Goal: Information Seeking & Learning: Learn about a topic

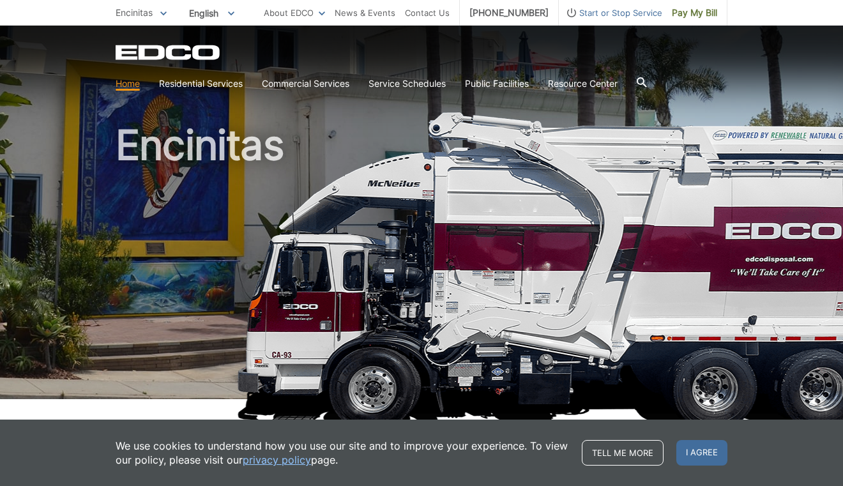
scroll to position [10, 0]
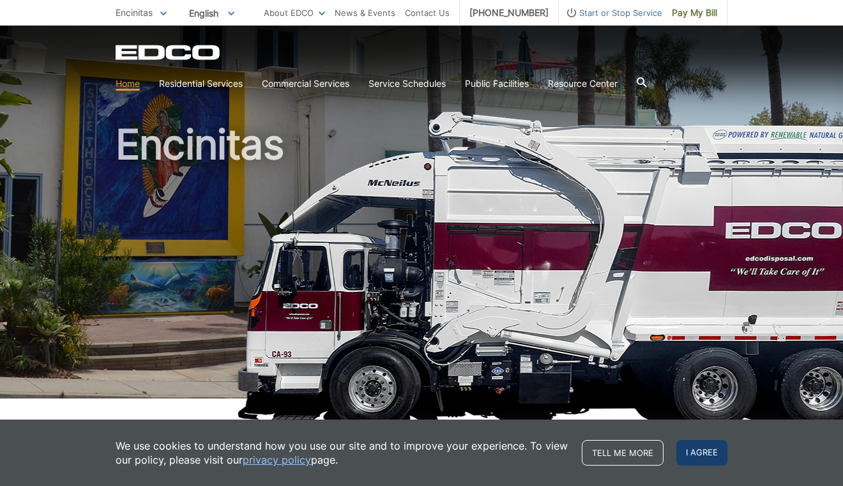
click at [714, 450] on span "I agree" at bounding box center [702, 453] width 51 height 26
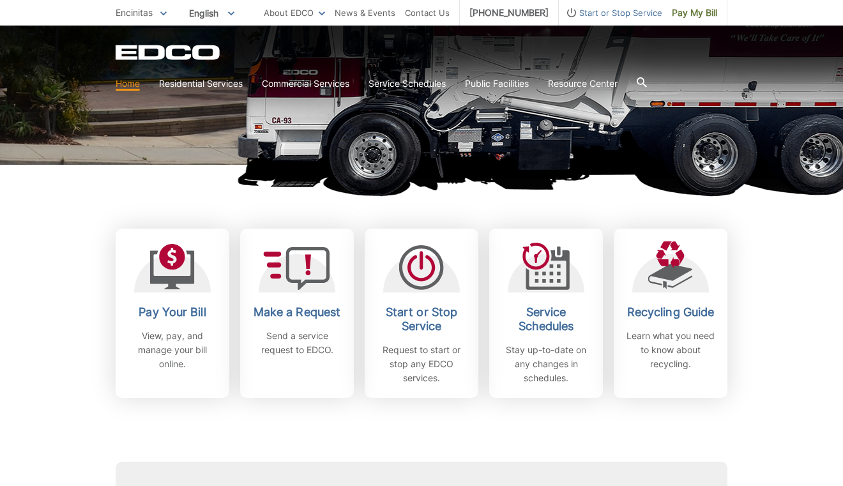
scroll to position [247, 0]
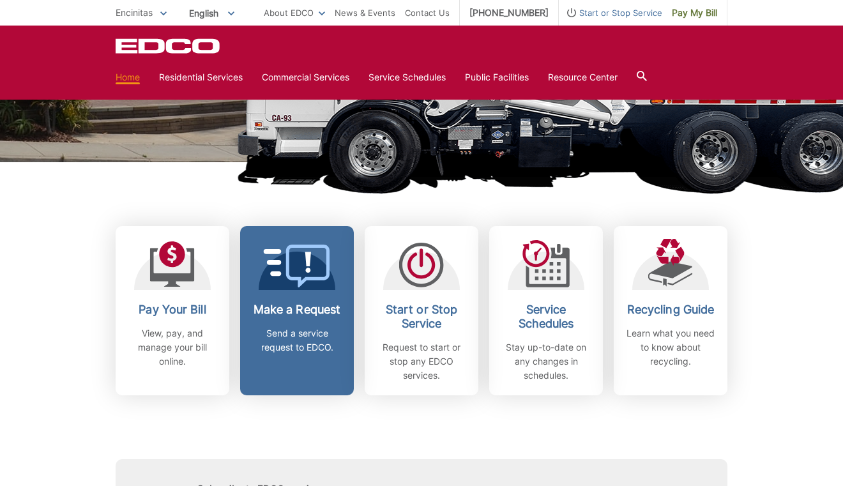
click at [328, 324] on div "Make a Request Send a service request to EDCO." at bounding box center [297, 329] width 95 height 52
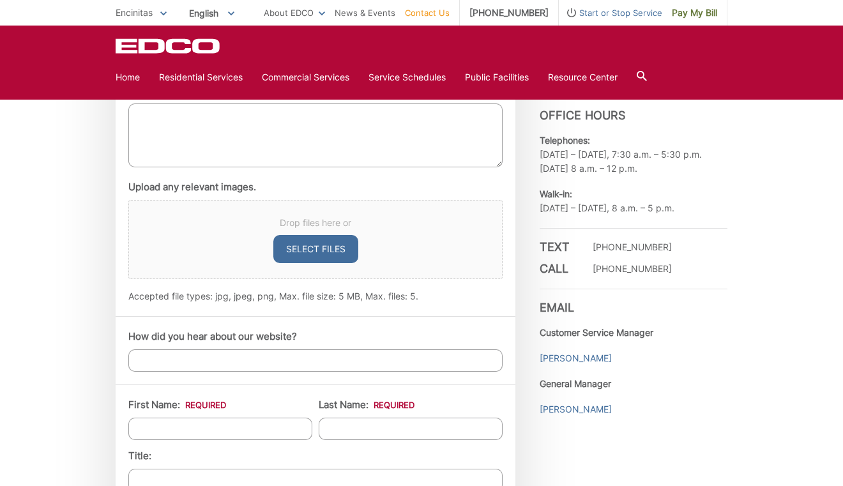
scroll to position [762, 0]
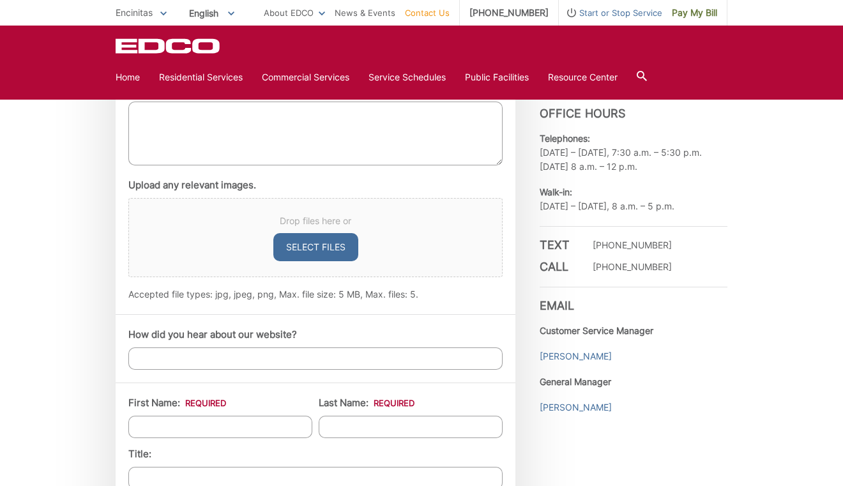
type input "https://www.linkedin.com/in/tristinwildstein/"
type input "2064 Edinburg Ave"
type input "Cardiff By The Sea"
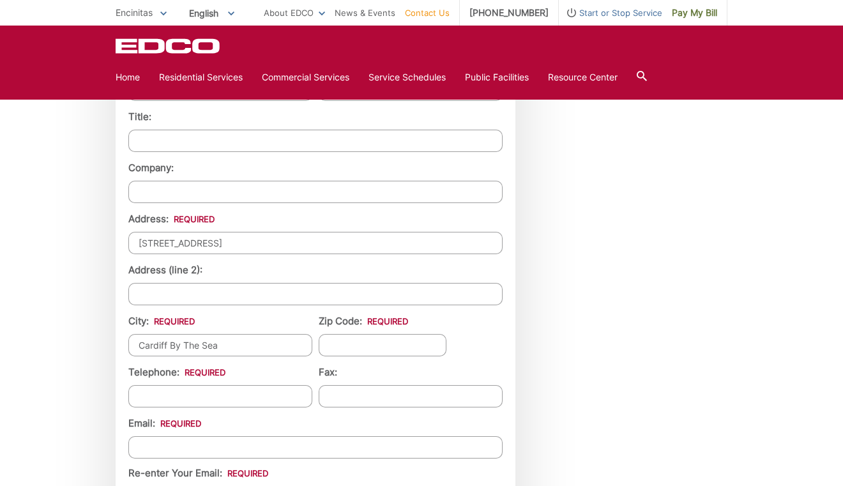
type input "92007"
type input "(404) 372-2947"
type input "twildstein@gmail.com"
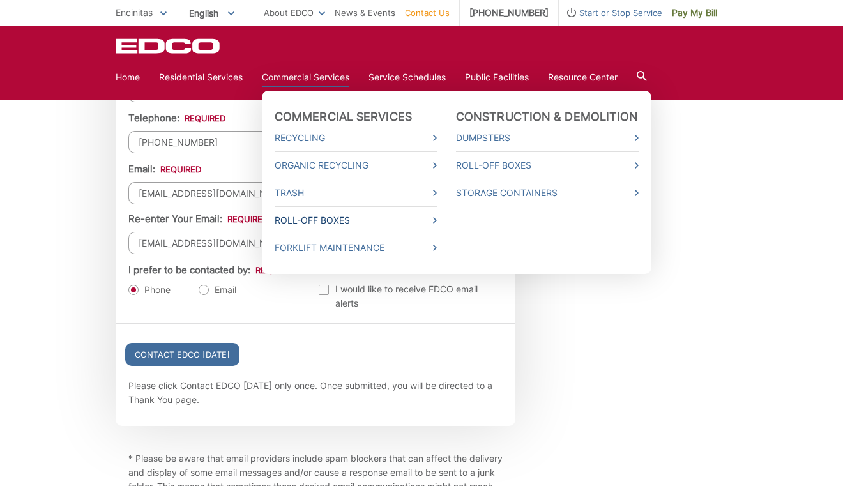
click at [336, 217] on link "Roll-Off Boxes" at bounding box center [356, 220] width 162 height 14
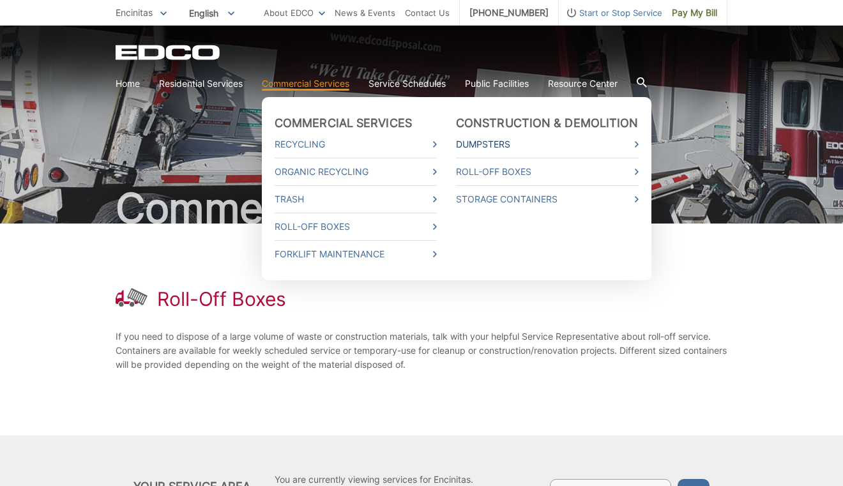
click at [482, 143] on link "Dumpsters" at bounding box center [547, 144] width 183 height 14
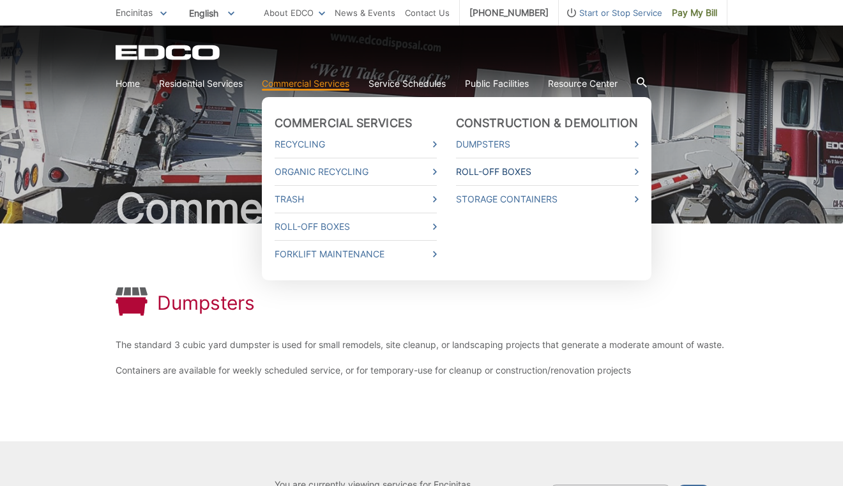
click at [495, 169] on link "Roll-Off Boxes" at bounding box center [547, 172] width 183 height 14
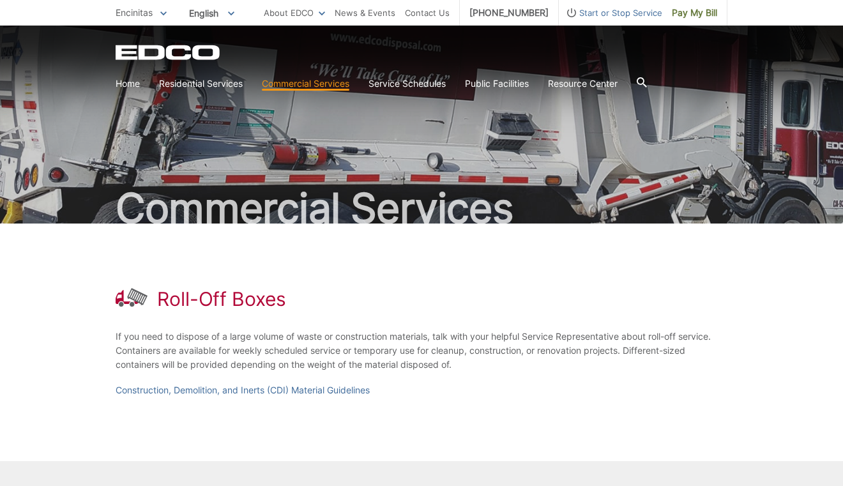
click at [468, 265] on div "Roll-Off Boxes If you need to dispose of a large volume of waste or constructio…" at bounding box center [422, 343] width 612 height 238
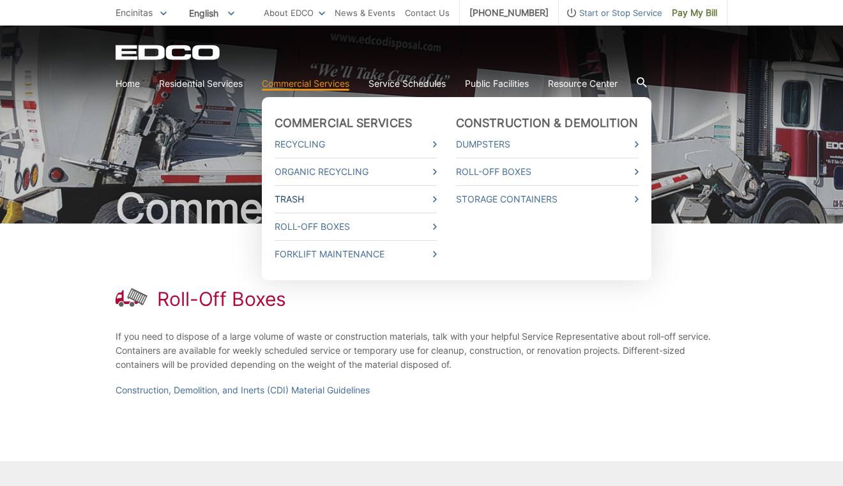
click at [296, 199] on link "Trash" at bounding box center [356, 199] width 162 height 14
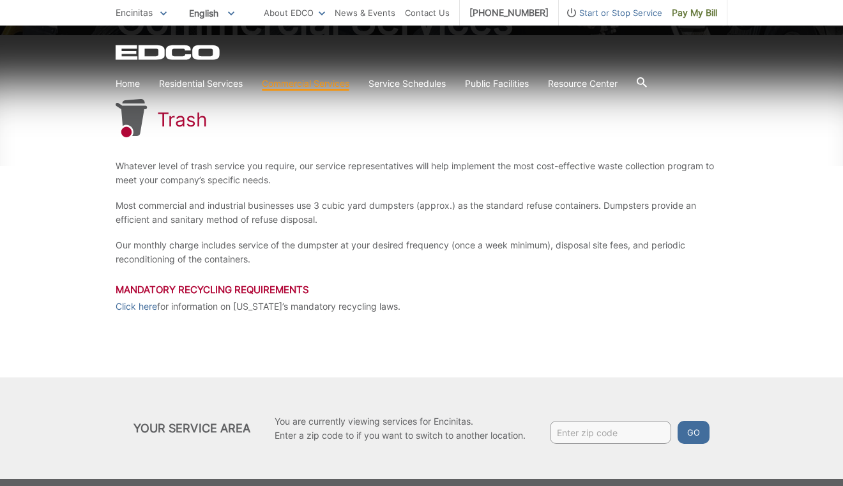
scroll to position [201, 0]
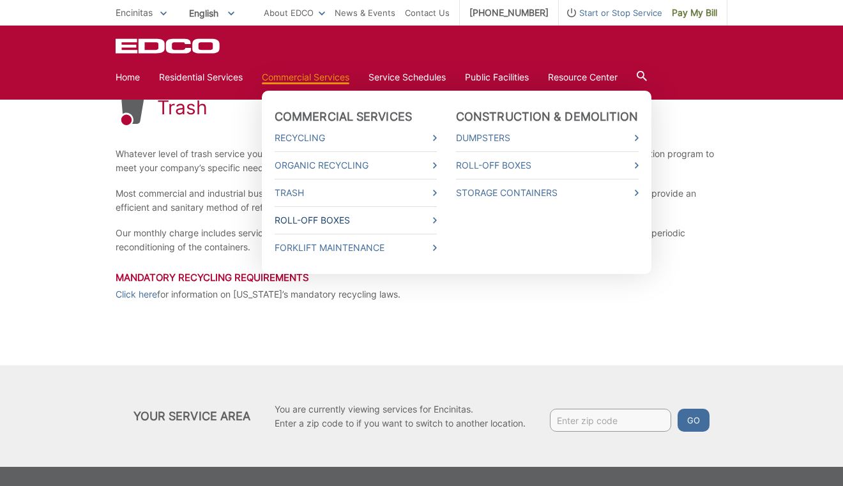
click at [437, 224] on span at bounding box center [435, 220] width 4 height 14
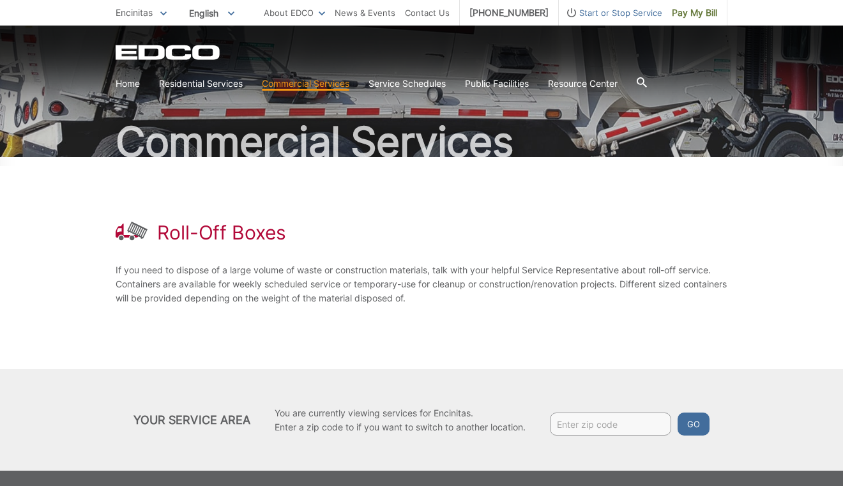
scroll to position [116, 0]
